Goal: Check status: Check status

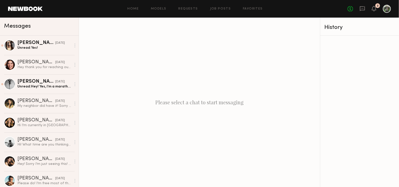
click at [365, 10] on div "No fees up to $5,000 2" at bounding box center [368, 9] width 43 height 8
click at [363, 10] on icon at bounding box center [361, 8] width 5 height 5
click at [363, 9] on icon at bounding box center [362, 9] width 6 height 6
click at [186, 10] on link "Requests" at bounding box center [187, 8] width 19 height 3
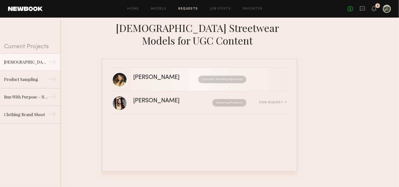
click at [189, 80] on div "Content Pending Approval" at bounding box center [217, 80] width 57 height 8
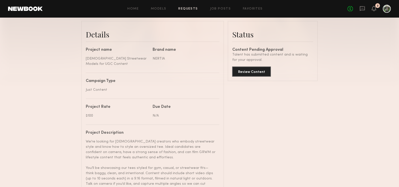
scroll to position [142, 0]
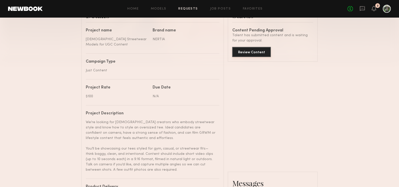
click at [248, 54] on button "Review Content" at bounding box center [251, 52] width 39 height 10
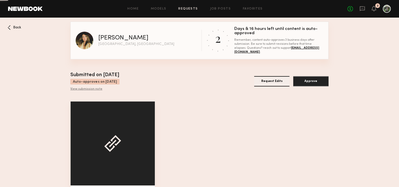
scroll to position [22, 0]
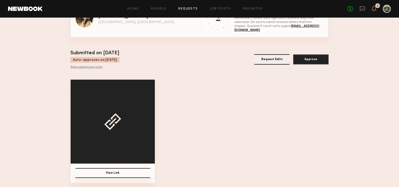
click at [121, 171] on button "View Link" at bounding box center [112, 174] width 75 height 10
